Goal: Task Accomplishment & Management: Use online tool/utility

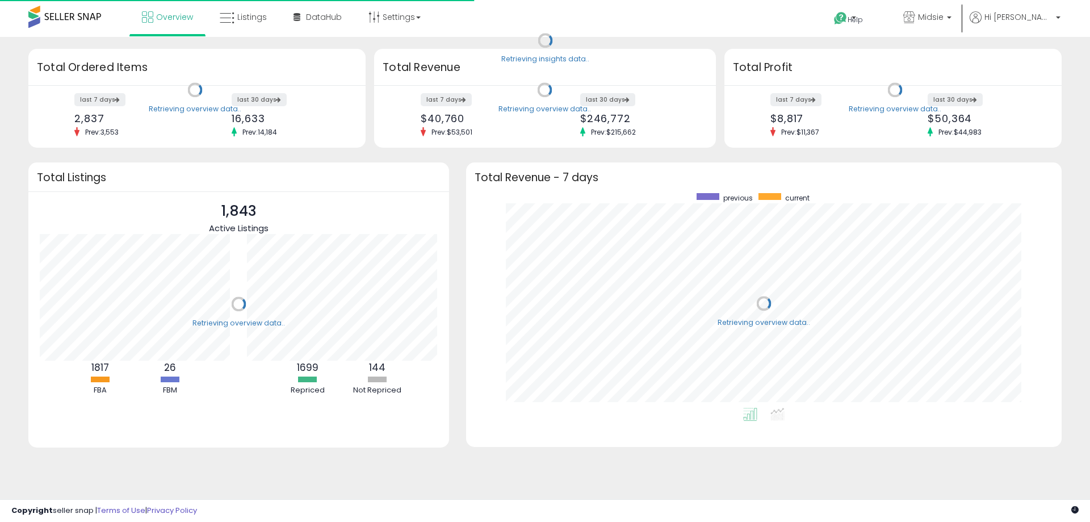
scroll to position [215, 573]
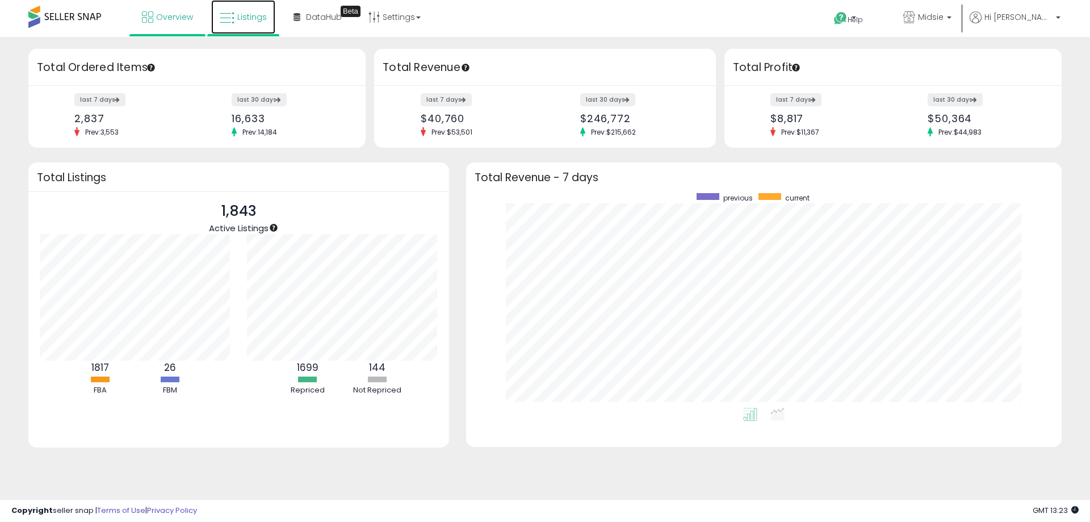
click at [254, 11] on span "Listings" at bounding box center [252, 16] width 30 height 11
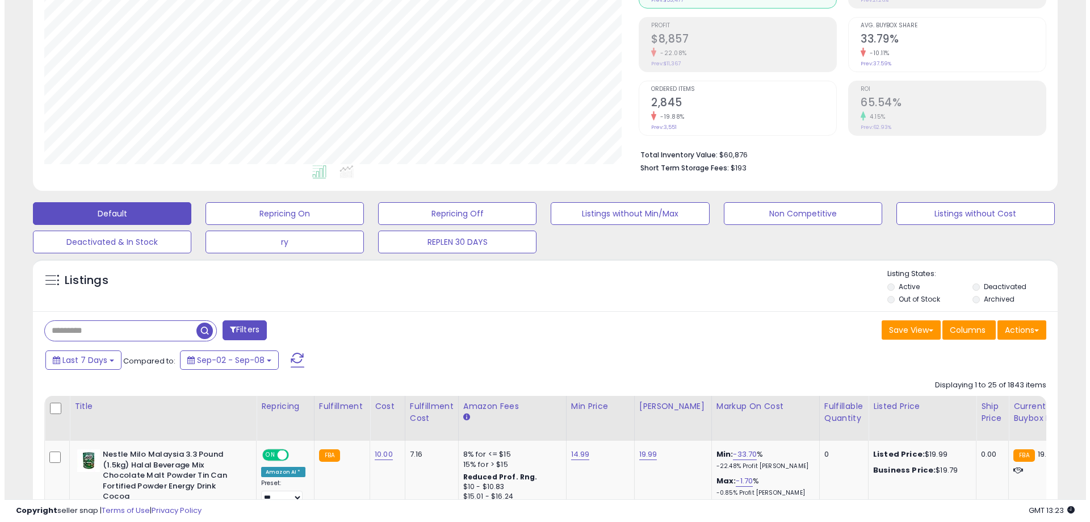
scroll to position [170, 0]
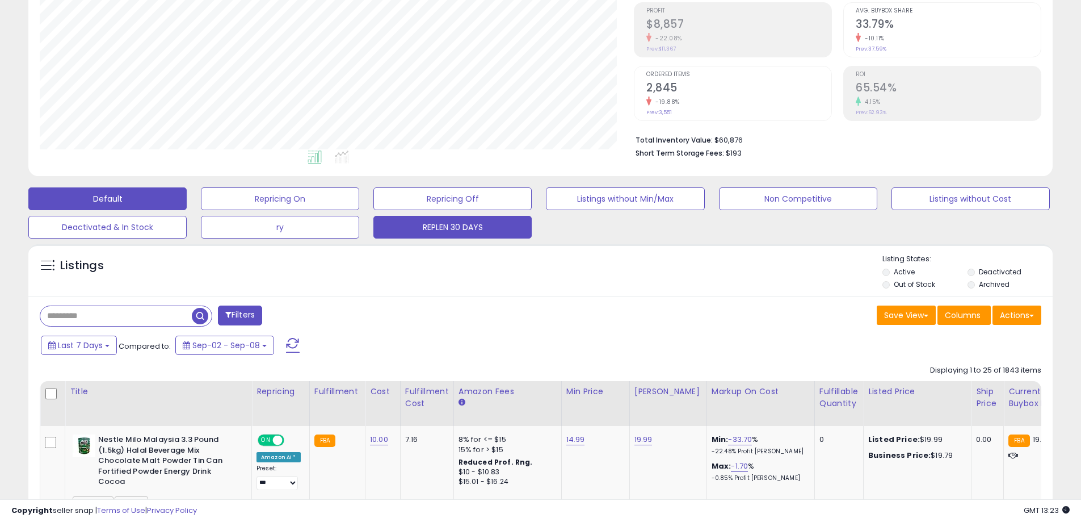
click at [406, 234] on button "REPLEN 30 DAYS" at bounding box center [452, 227] width 158 height 23
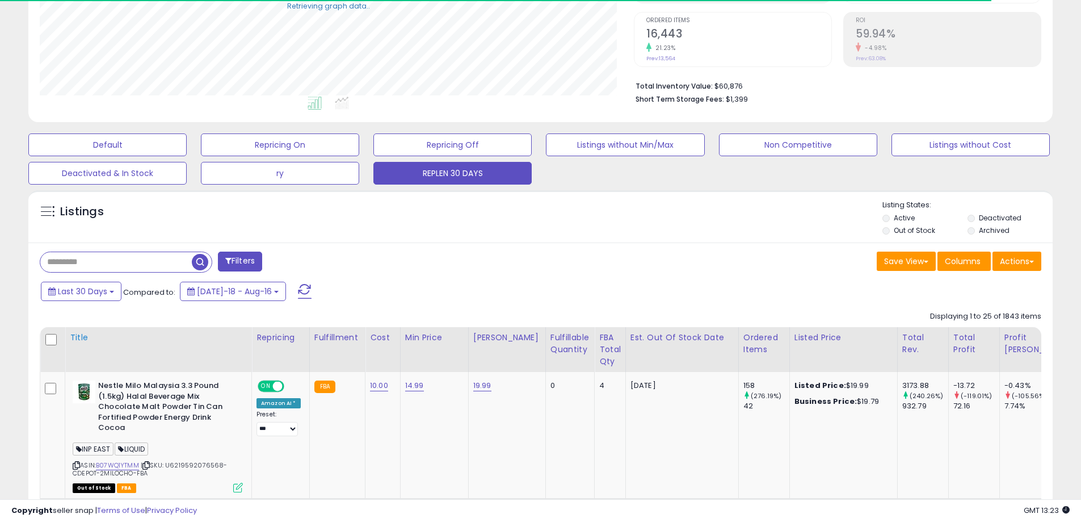
scroll to position [227, 0]
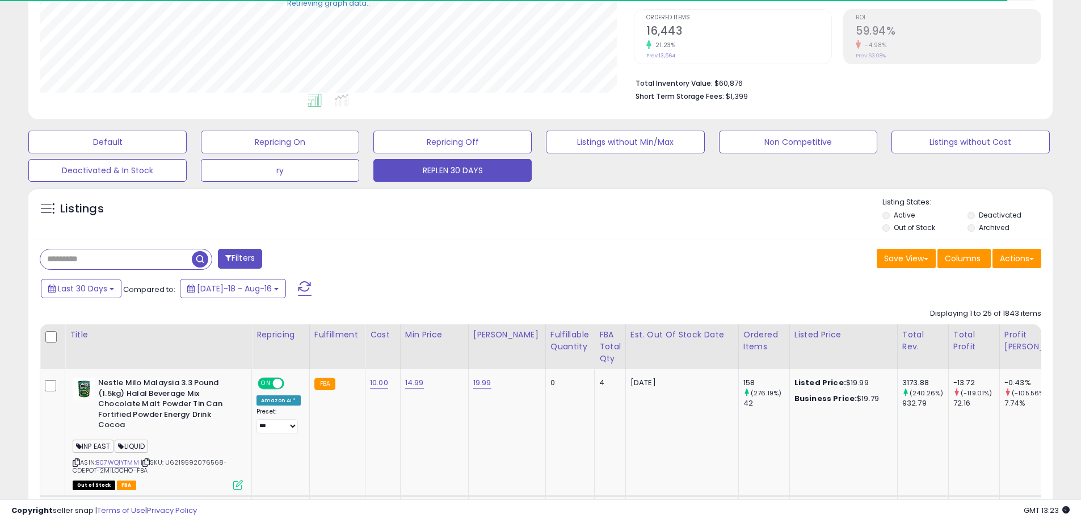
click at [127, 266] on input "text" at bounding box center [116, 259] width 152 height 20
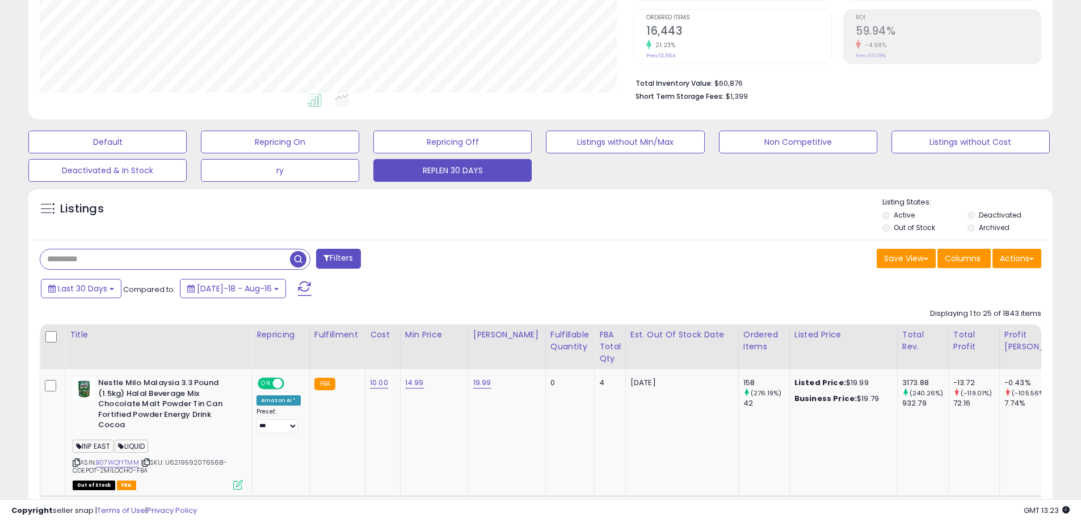
click at [125, 266] on input "text" at bounding box center [165, 259] width 250 height 20
type input "****"
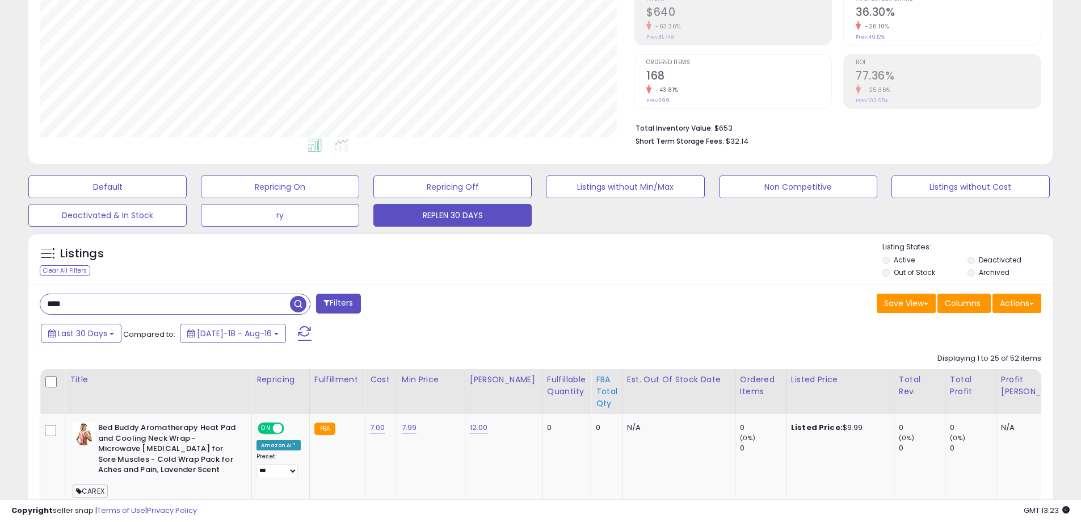
click at [599, 393] on div "FBA Total Qty" at bounding box center [607, 391] width 22 height 36
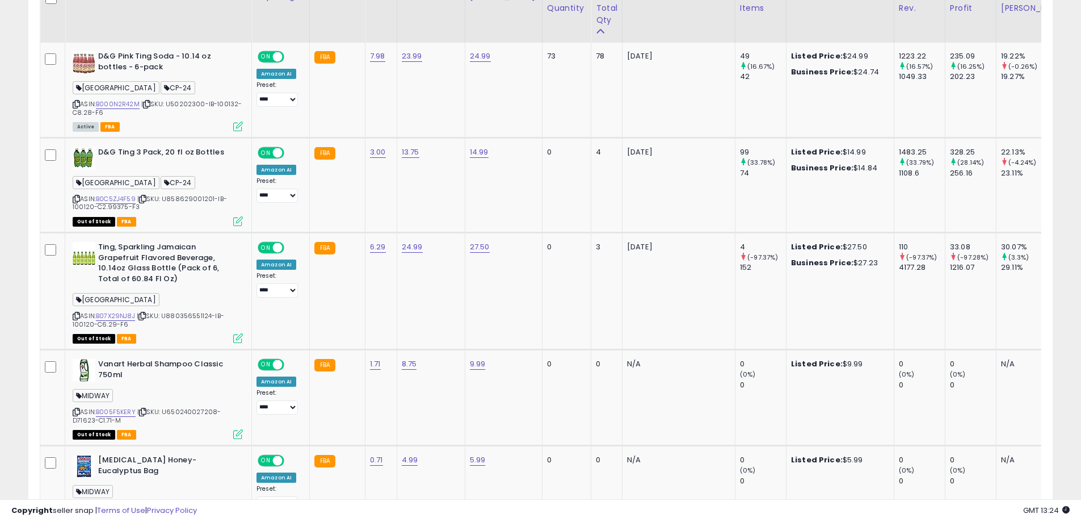
scroll to position [523, 0]
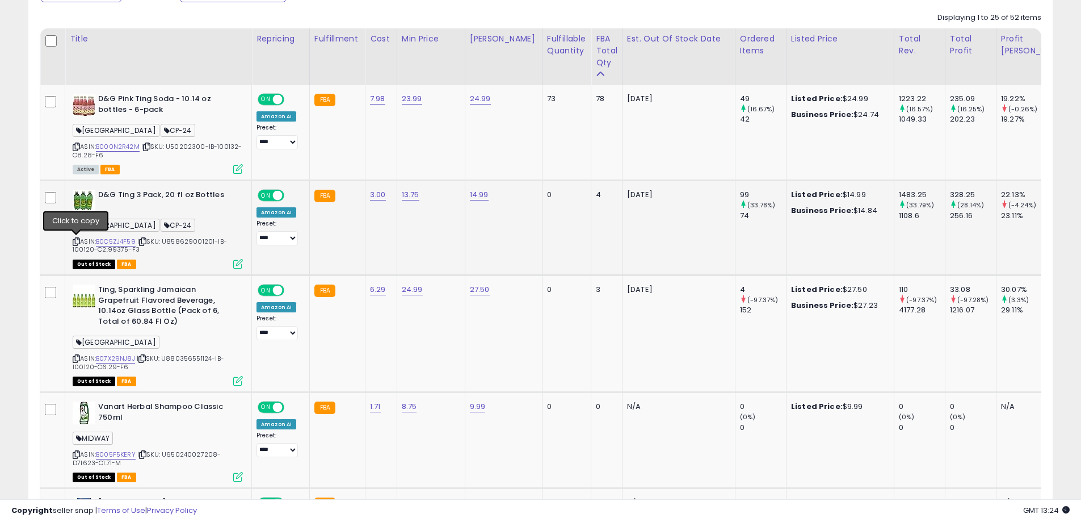
click at [76, 240] on icon at bounding box center [76, 241] width 7 height 6
